Goal: Find specific page/section: Find specific page/section

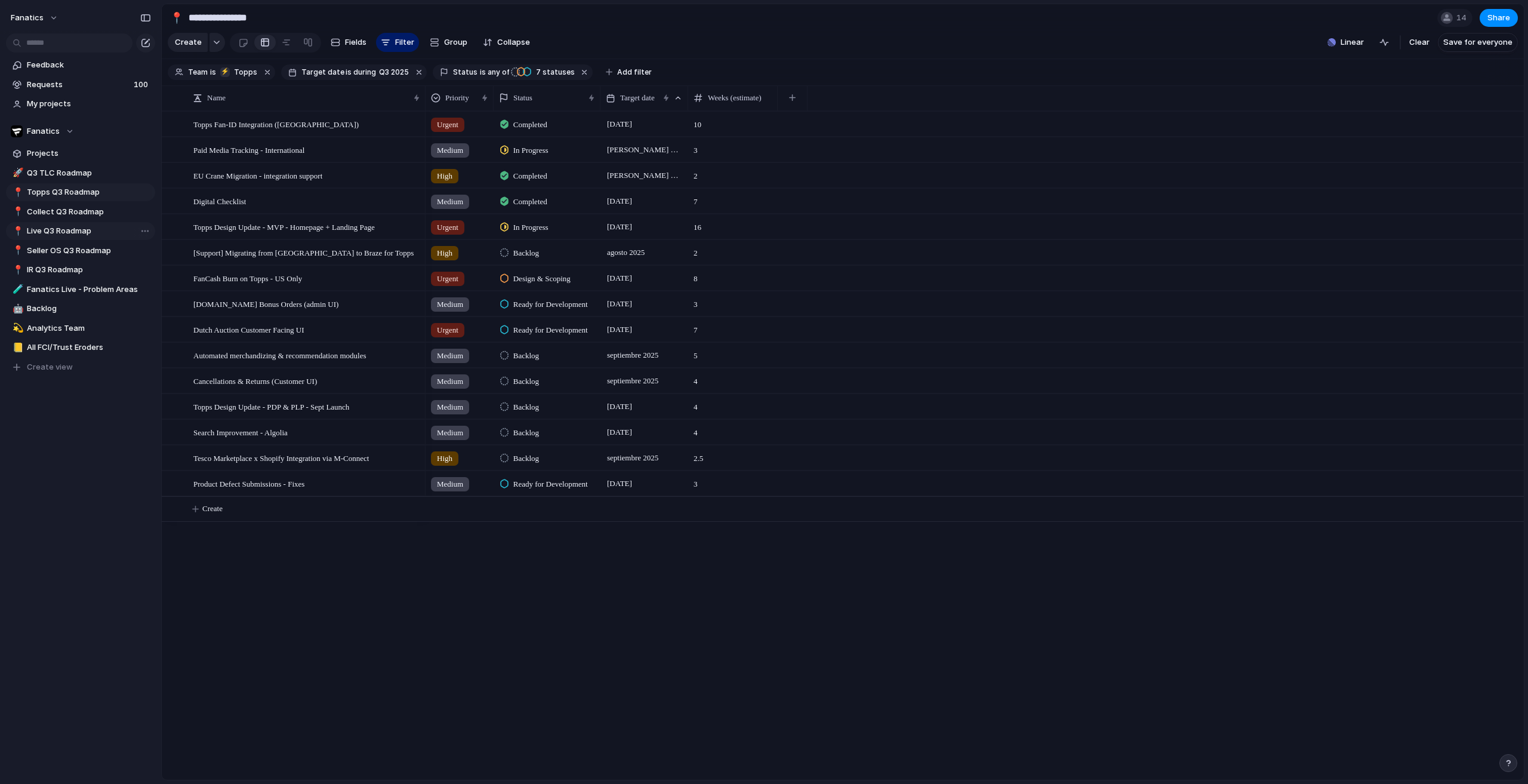
click at [85, 224] on link "📍 Live Q3 Roadmap" at bounding box center [80, 231] width 149 height 18
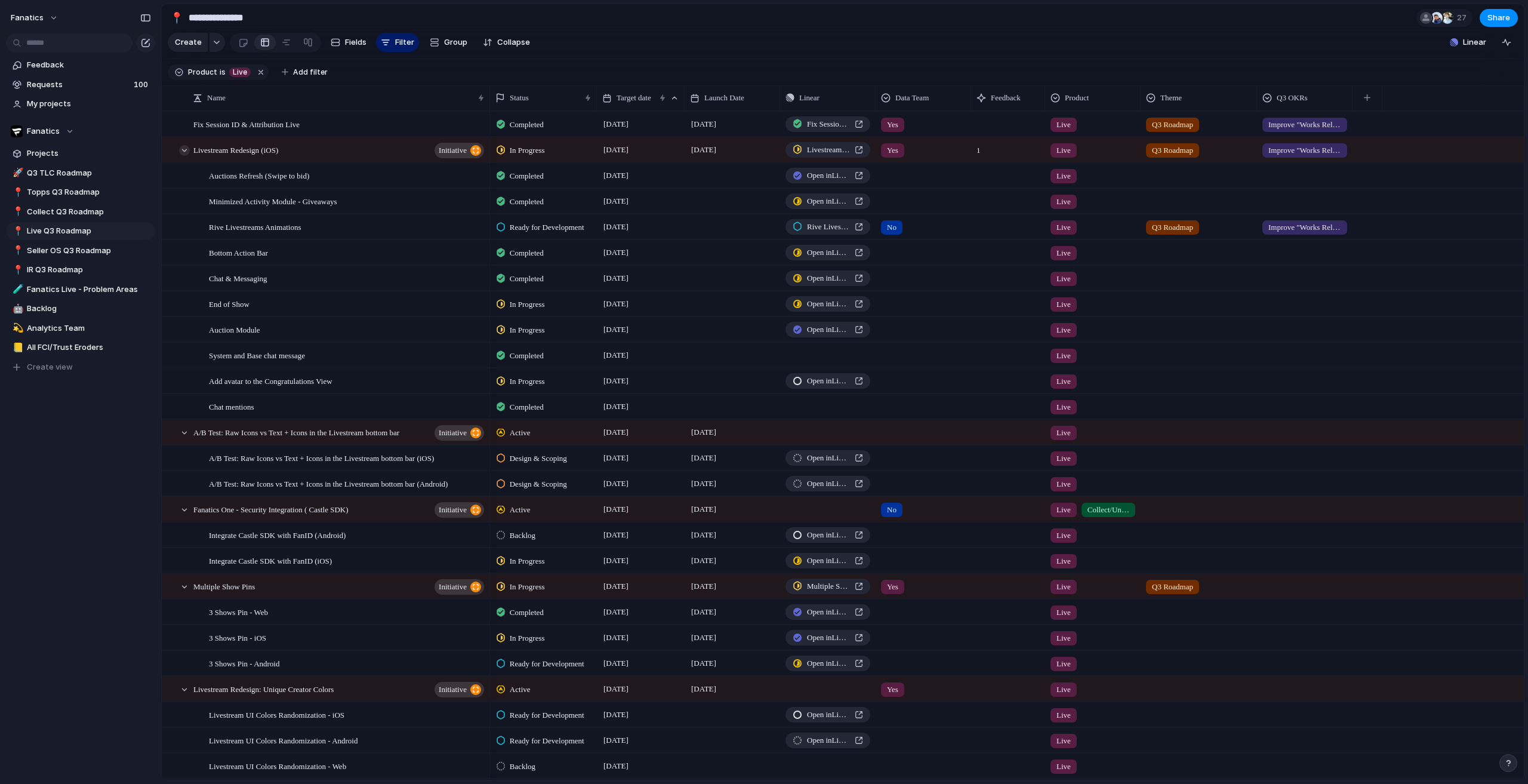
click at [185, 156] on div at bounding box center [184, 151] width 11 height 11
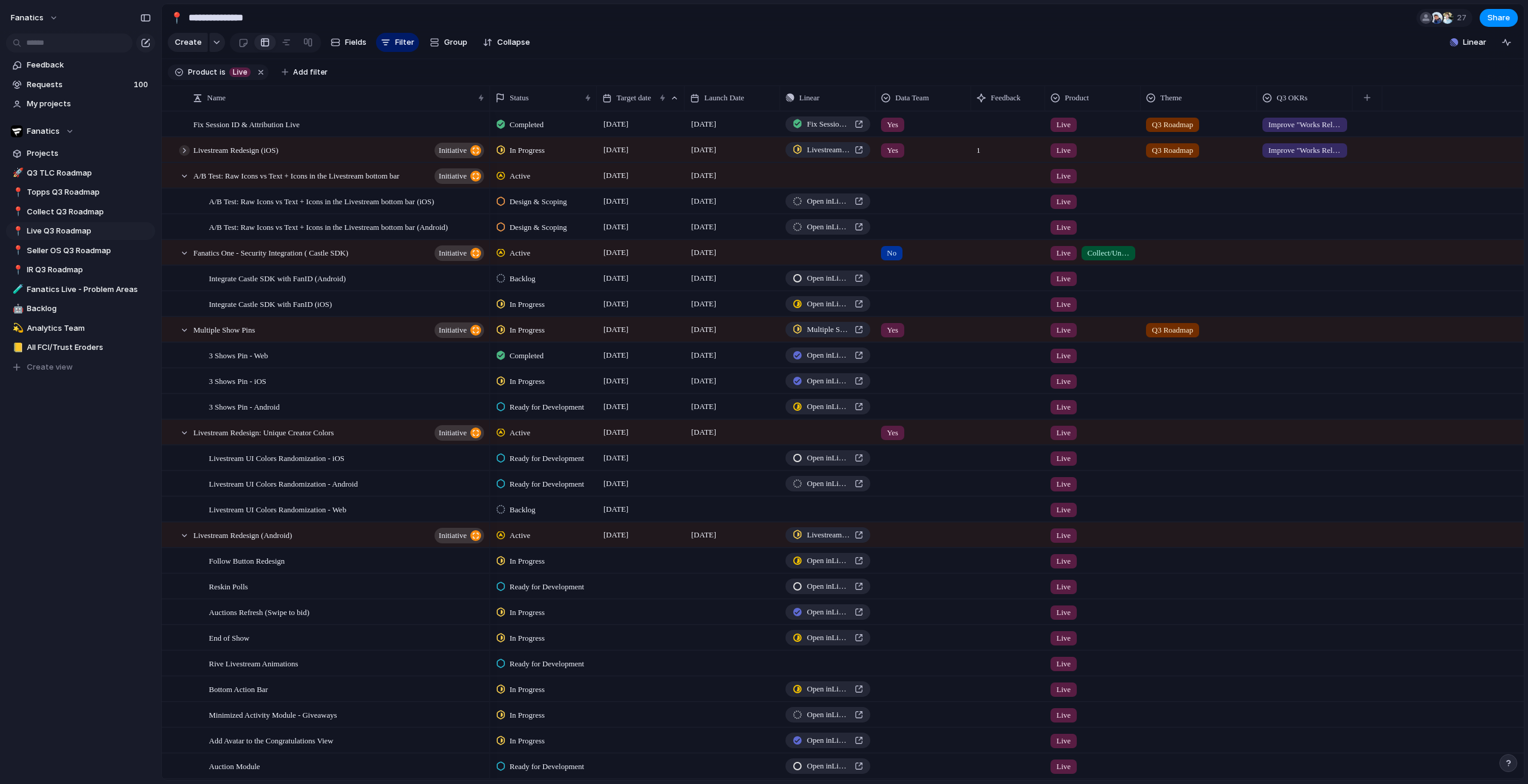
click at [180, 156] on div at bounding box center [184, 151] width 11 height 11
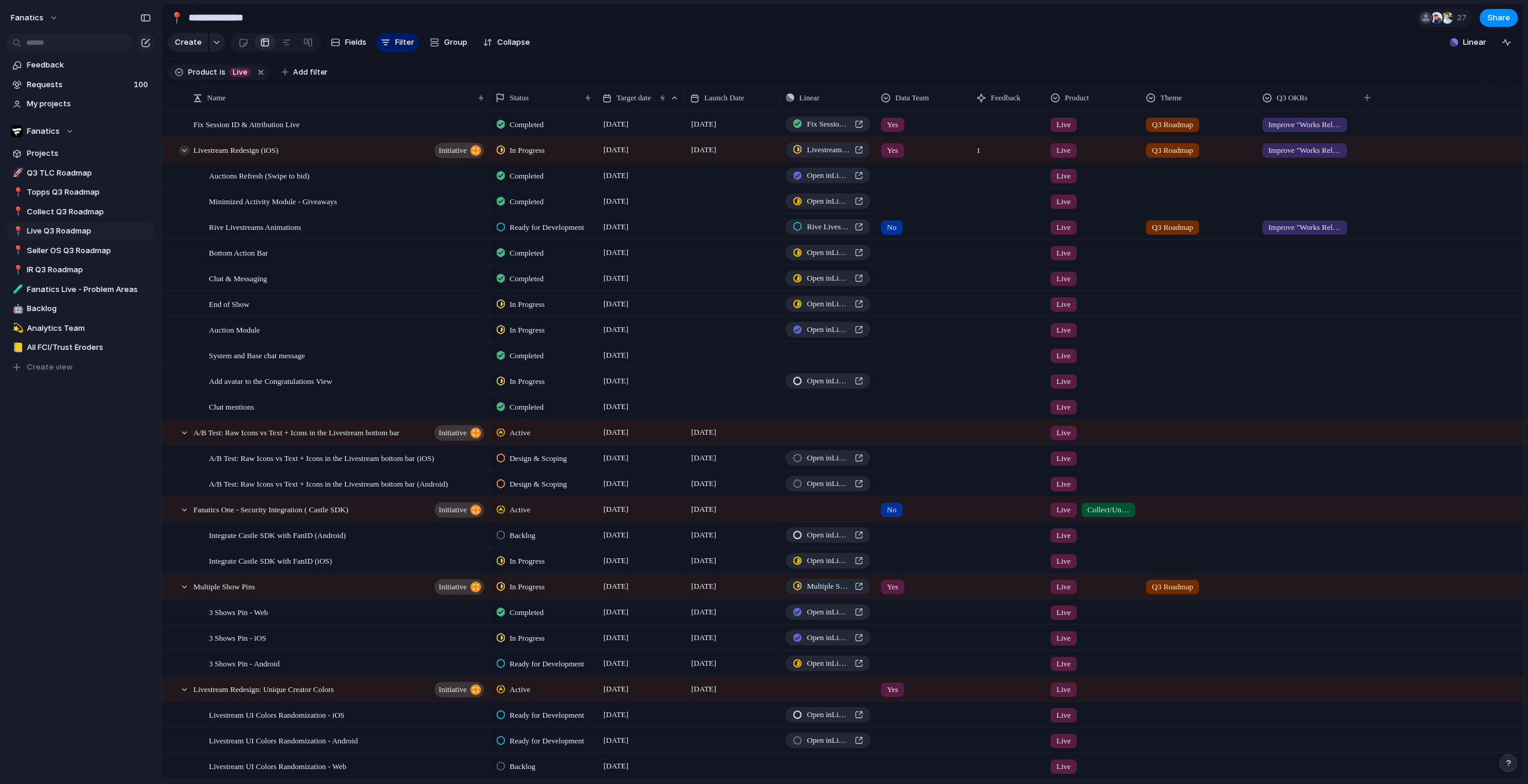
click at [184, 156] on div at bounding box center [184, 151] width 11 height 11
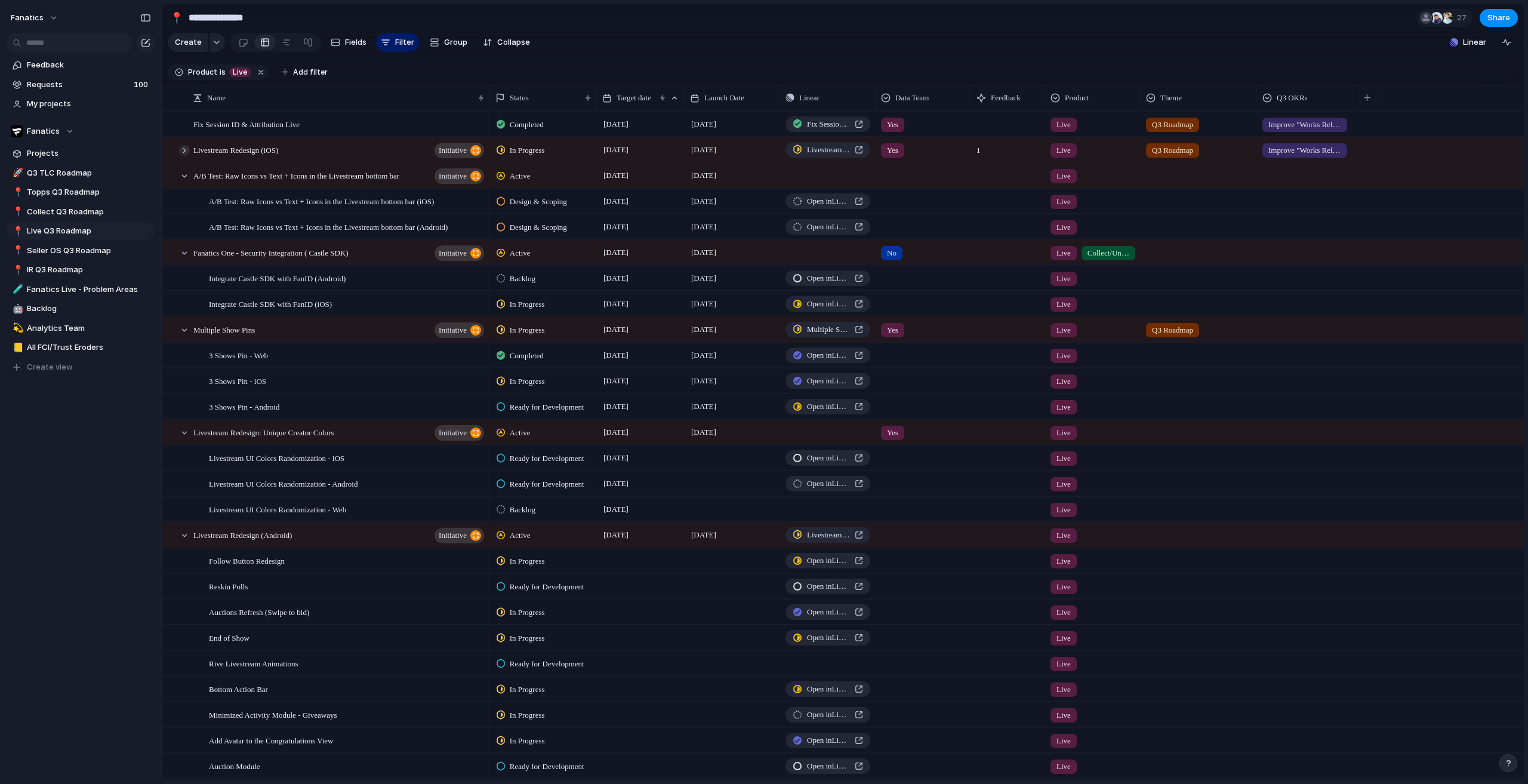
click at [185, 156] on div at bounding box center [184, 151] width 11 height 11
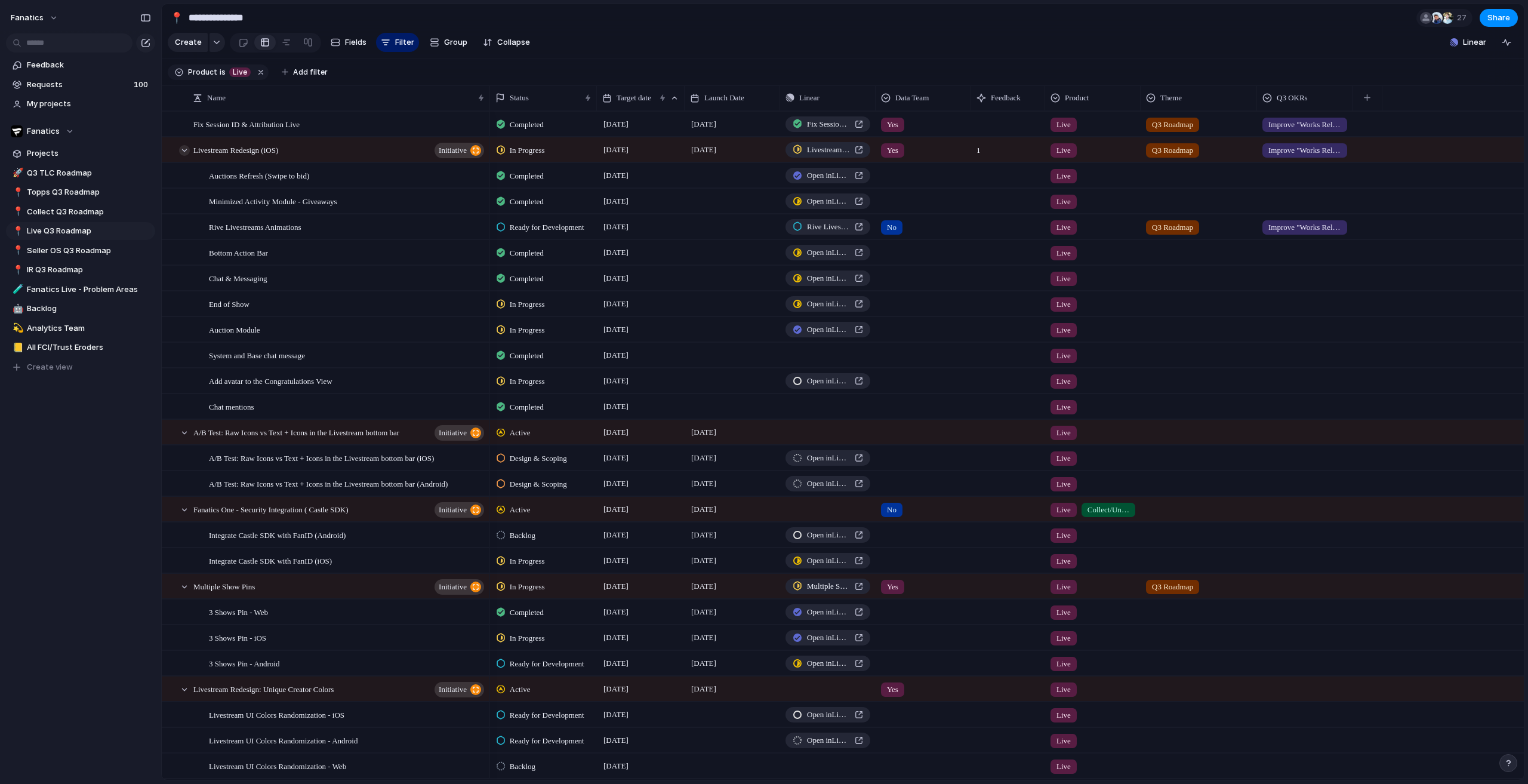
click at [185, 156] on div at bounding box center [184, 151] width 11 height 11
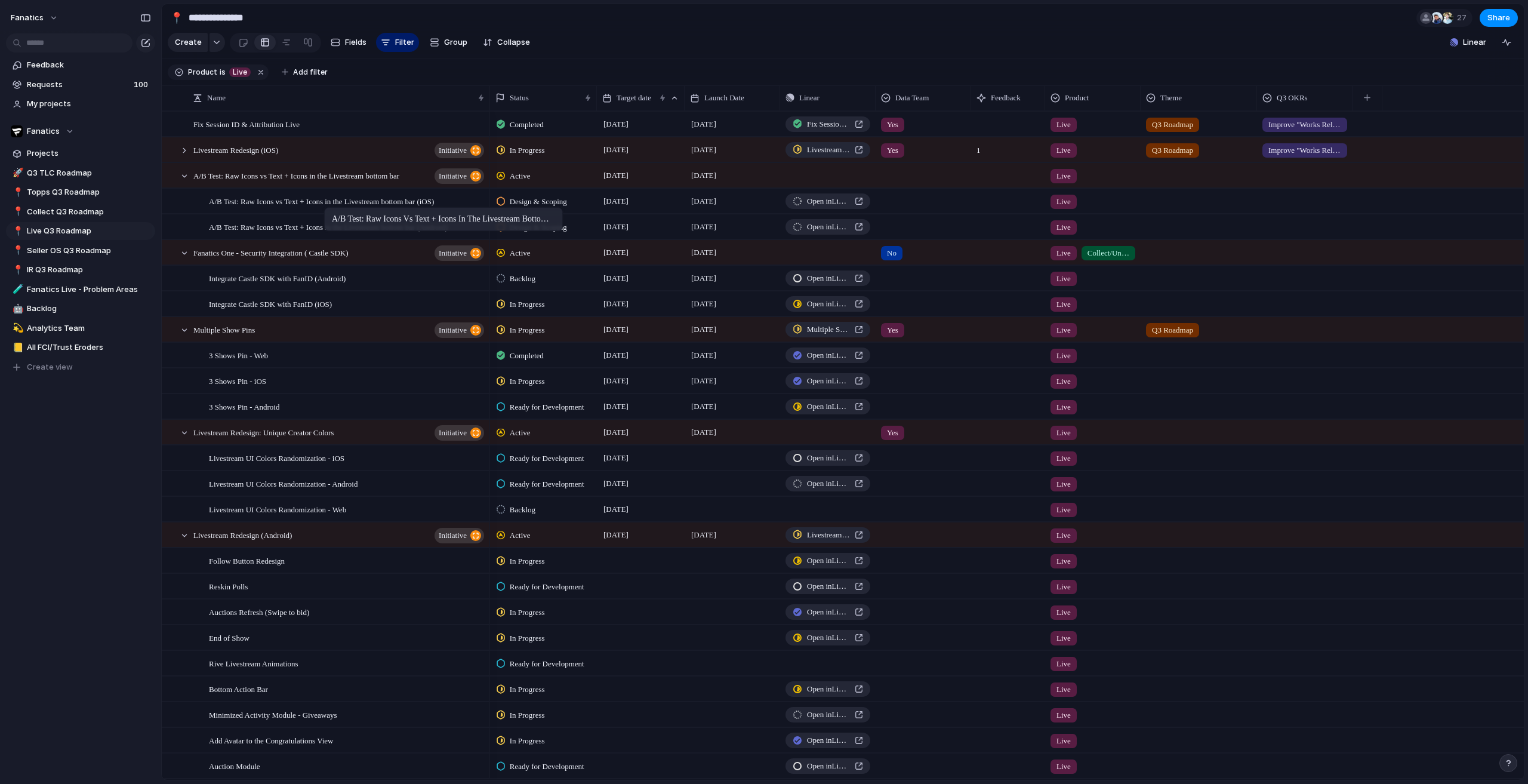
drag, startPoint x: 243, startPoint y: 208, endPoint x: 330, endPoint y: 209, distance: 87.0
click at [187, 258] on div at bounding box center [184, 253] width 11 height 11
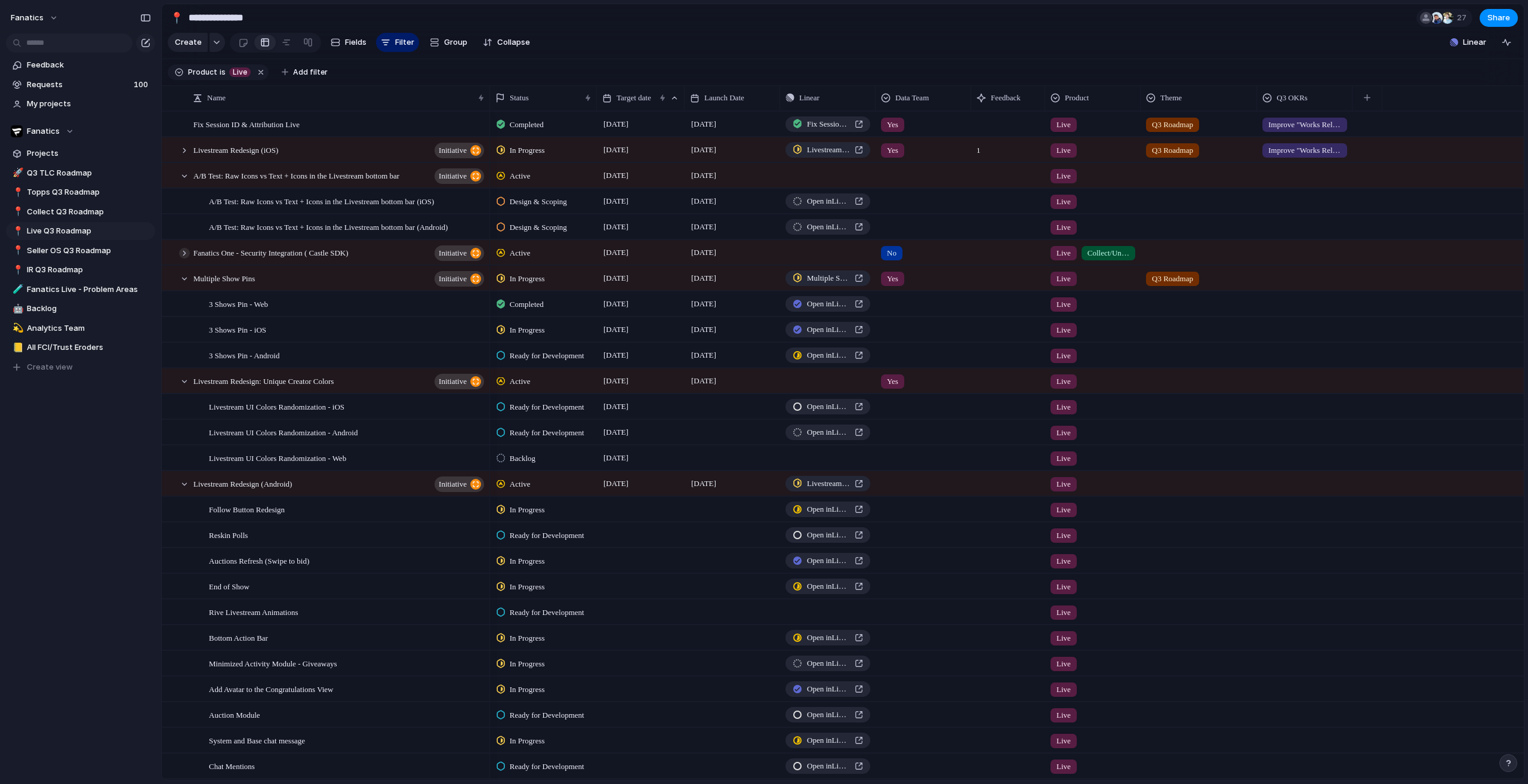
click at [184, 258] on div at bounding box center [184, 253] width 11 height 11
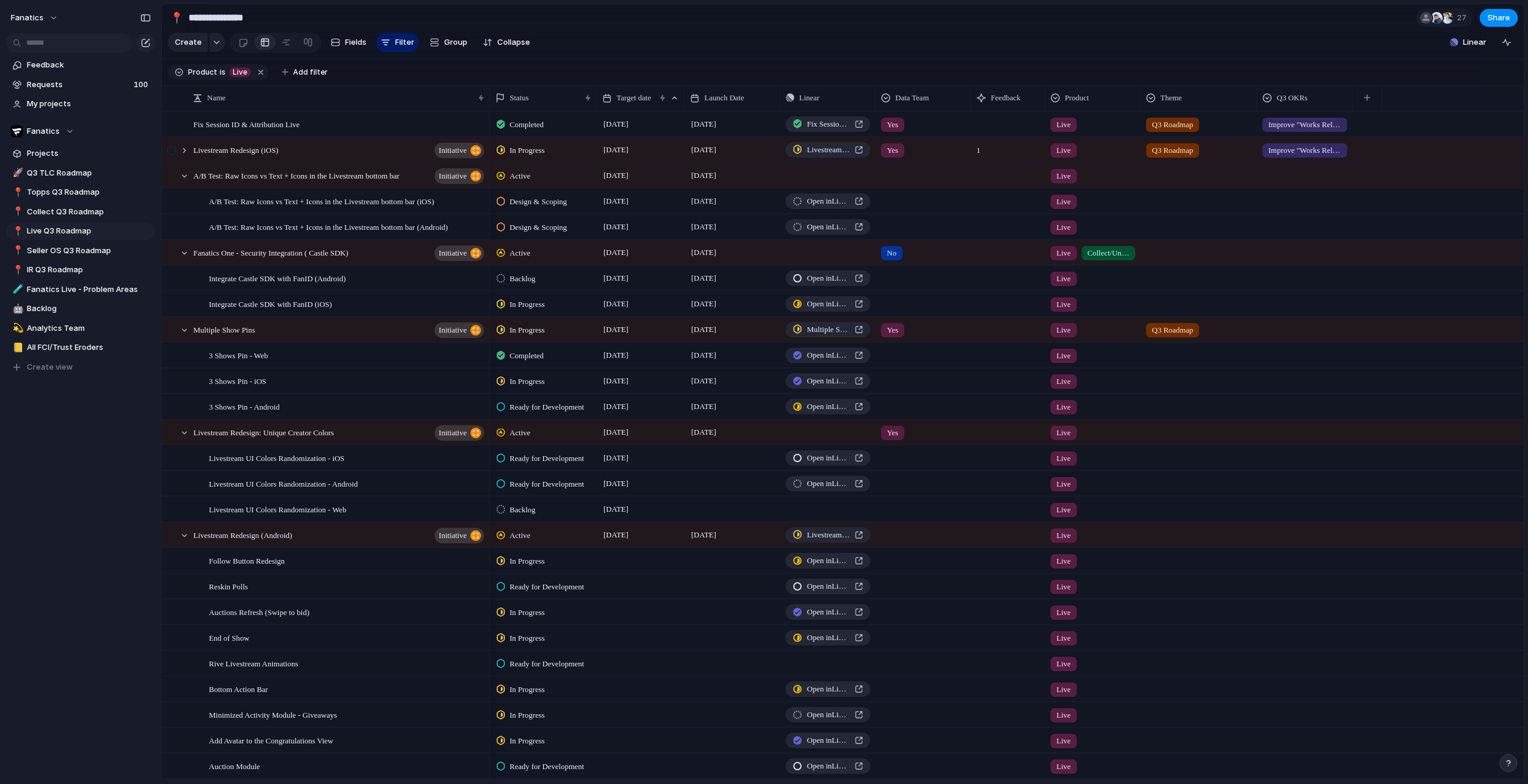
click at [189, 153] on div at bounding box center [178, 150] width 32 height 24
click at [186, 155] on div at bounding box center [184, 151] width 11 height 11
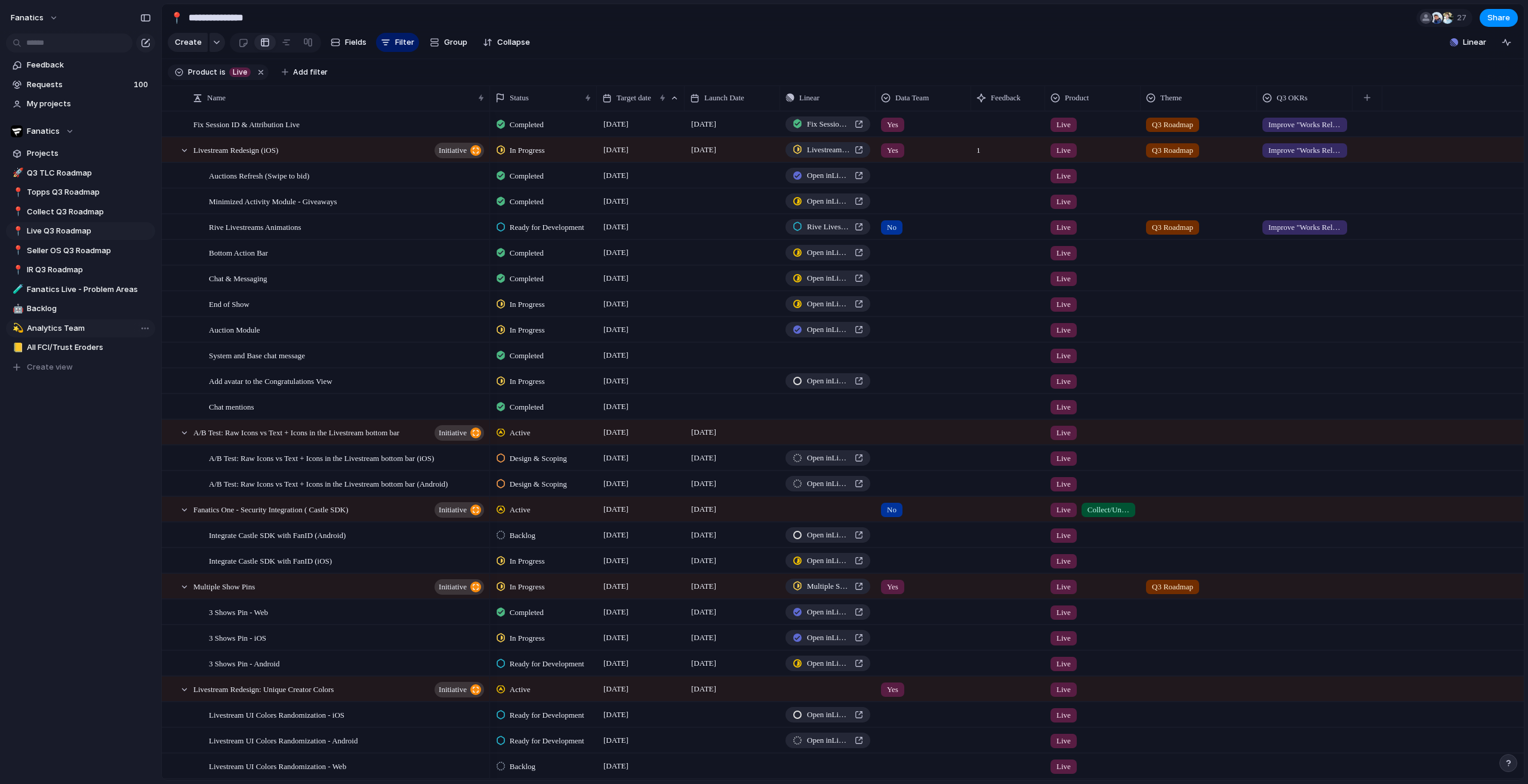
click at [45, 327] on span "Analytics Team" at bounding box center [88, 328] width 124 height 12
type input "**********"
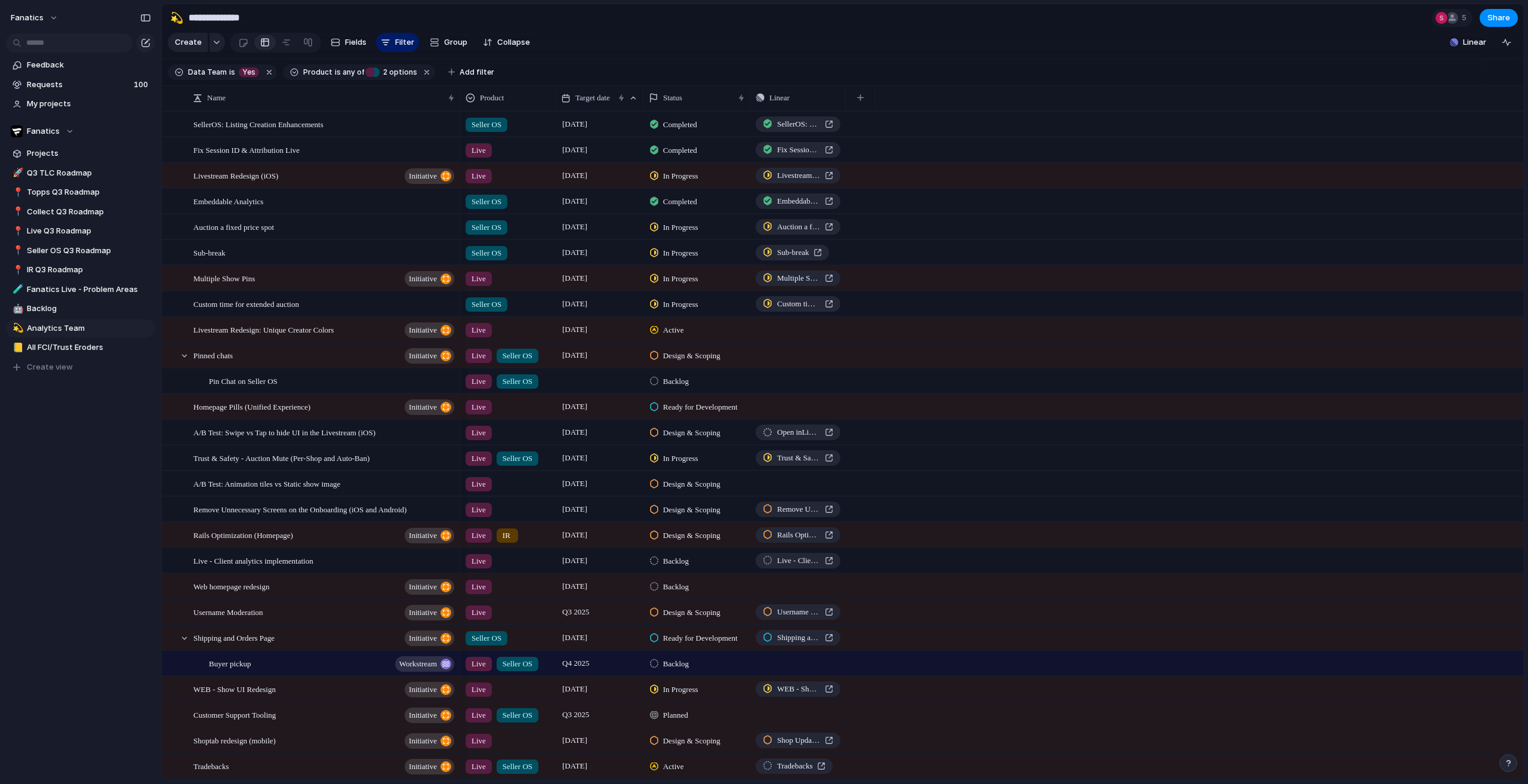
click at [0, 508] on div "fanatics Feedback Requests 100 My projects Fanatics Projects 🚀 Q3 TLC Roadmap 📍…" at bounding box center [80, 392] width 161 height 784
click at [0, 569] on div "fanatics Feedback Requests 100 My projects Fanatics Projects 🚀 Q3 TLC Roadmap 📍…" at bounding box center [80, 392] width 161 height 784
